Goal: Transaction & Acquisition: Purchase product/service

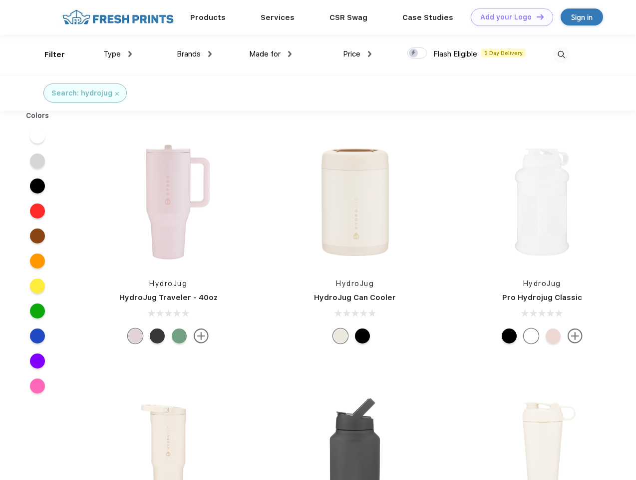
scroll to position [0, 0]
click at [509, 17] on link "Add your Logo Design Tool" at bounding box center [512, 16] width 82 height 17
click at [48, 54] on div "Filter" at bounding box center [54, 54] width 20 height 11
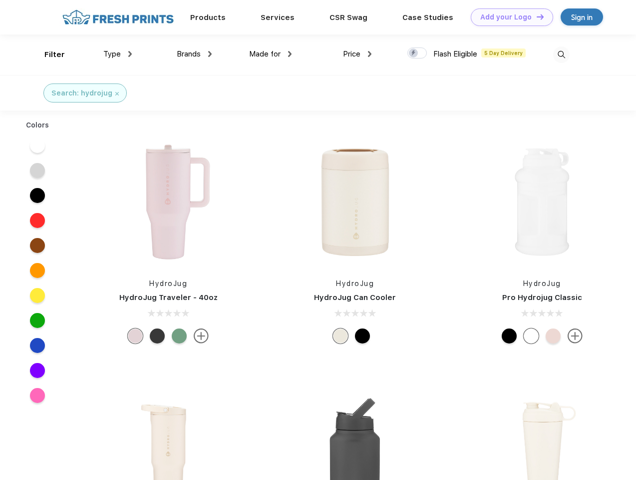
click at [118, 54] on span "Type" at bounding box center [111, 53] width 17 height 9
click at [194, 54] on span "Brands" at bounding box center [189, 53] width 24 height 9
click at [271, 54] on span "Made for" at bounding box center [264, 53] width 31 height 9
click at [358, 54] on span "Price" at bounding box center [351, 53] width 17 height 9
click at [418, 53] on div at bounding box center [417, 52] width 19 height 11
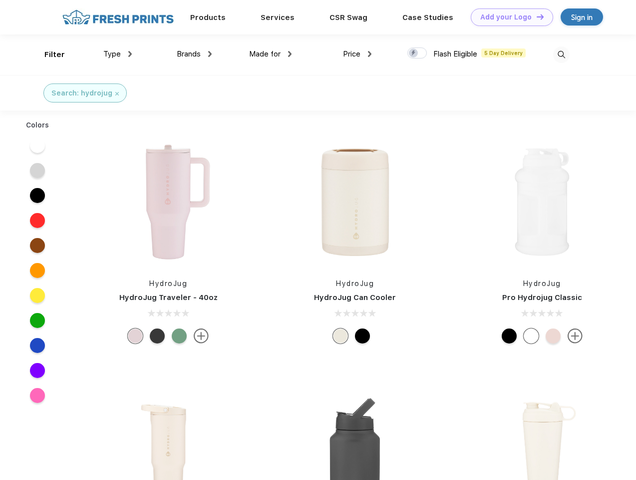
click at [414, 53] on input "checkbox" at bounding box center [411, 50] width 6 height 6
click at [562, 54] on img at bounding box center [562, 54] width 16 height 16
click at [37, 136] on div at bounding box center [37, 145] width 38 height 25
click at [37, 161] on div at bounding box center [37, 170] width 38 height 25
